Goal: Task Accomplishment & Management: Use online tool/utility

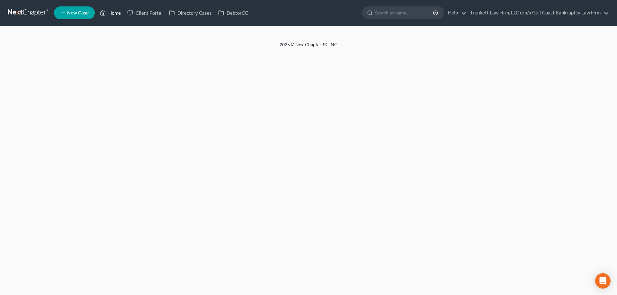
click at [107, 15] on link "Home" at bounding box center [110, 13] width 27 height 12
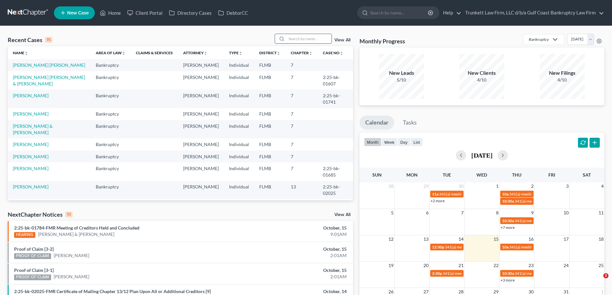
click at [303, 38] on input "search" at bounding box center [309, 38] width 45 height 9
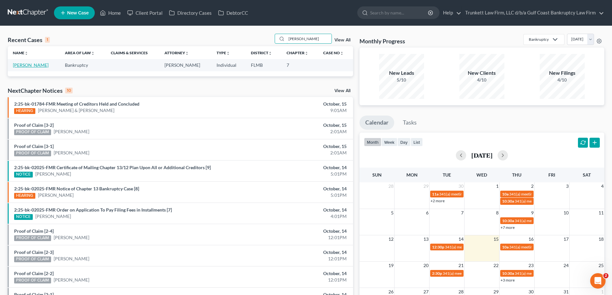
type input "[PERSON_NAME]"
click at [31, 67] on link "[PERSON_NAME]" at bounding box center [31, 64] width 36 height 5
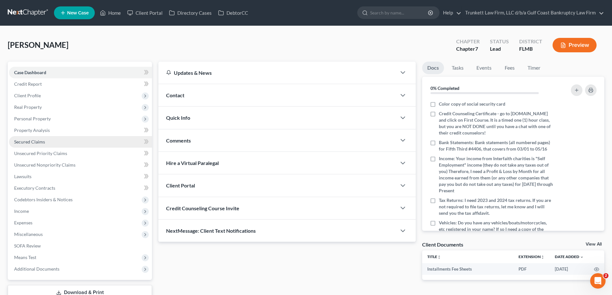
click at [31, 141] on span "Secured Claims" at bounding box center [29, 141] width 31 height 5
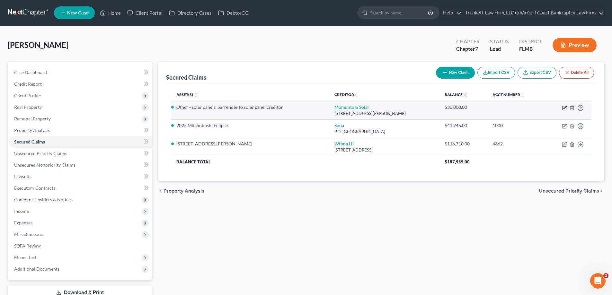
click at [565, 107] on icon "button" at bounding box center [565, 107] width 3 height 3
select select "9"
select select "0"
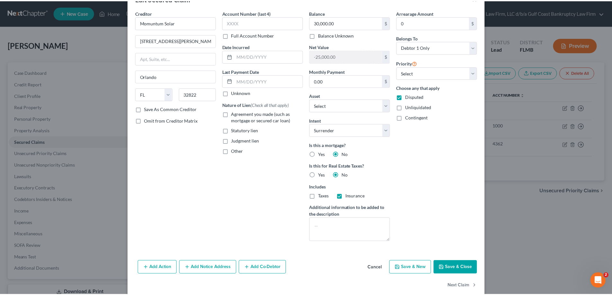
scroll to position [31, 0]
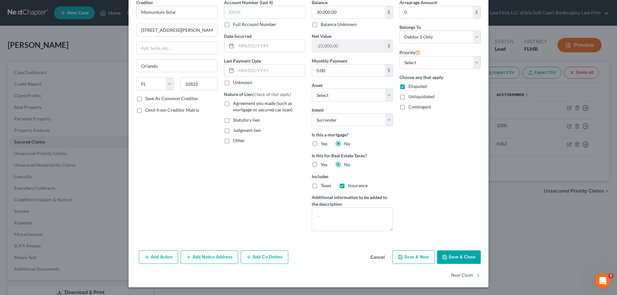
click at [458, 257] on button "Save & Close" at bounding box center [459, 257] width 44 height 13
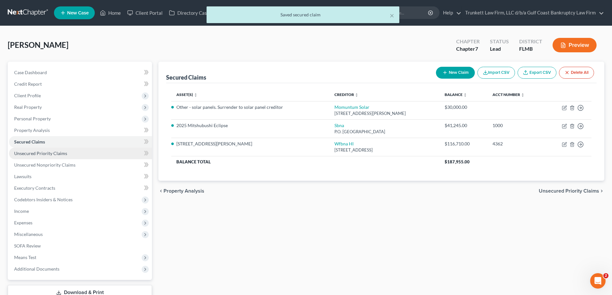
click at [37, 152] on span "Unsecured Priority Claims" at bounding box center [40, 153] width 53 height 5
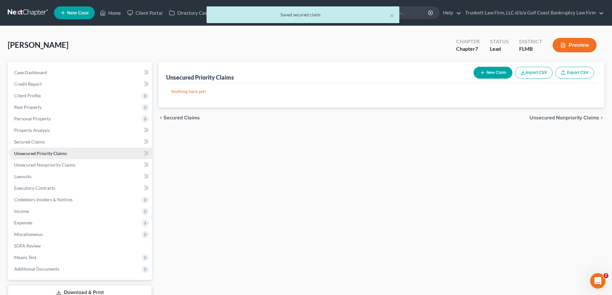
click at [42, 157] on link "Unsecured Priority Claims" at bounding box center [80, 154] width 143 height 12
click at [37, 163] on span "Unsecured Nonpriority Claims" at bounding box center [44, 164] width 61 height 5
